Goal: Information Seeking & Learning: Learn about a topic

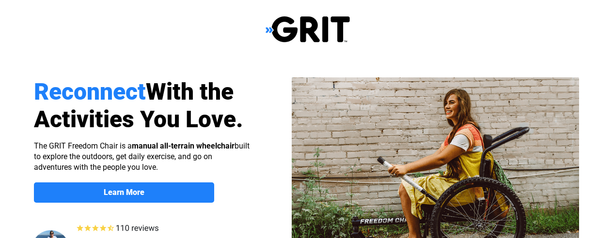
select select "US"
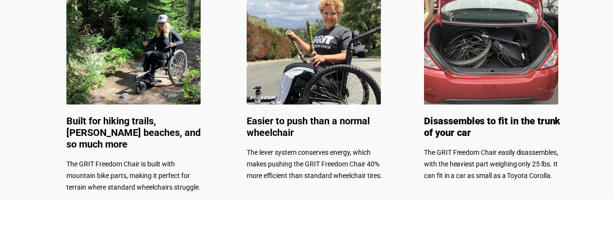
scroll to position [533, 0]
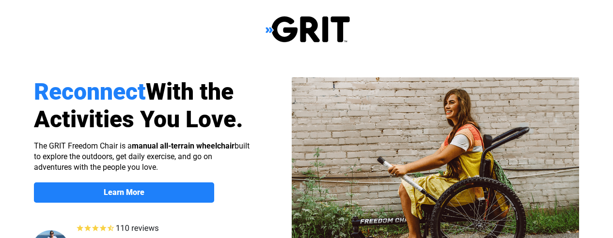
select select "US"
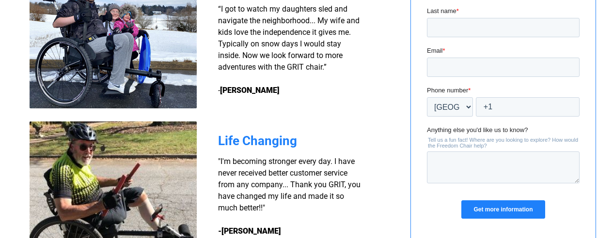
scroll to position [727, 0]
